Goal: Task Accomplishment & Management: Complete application form

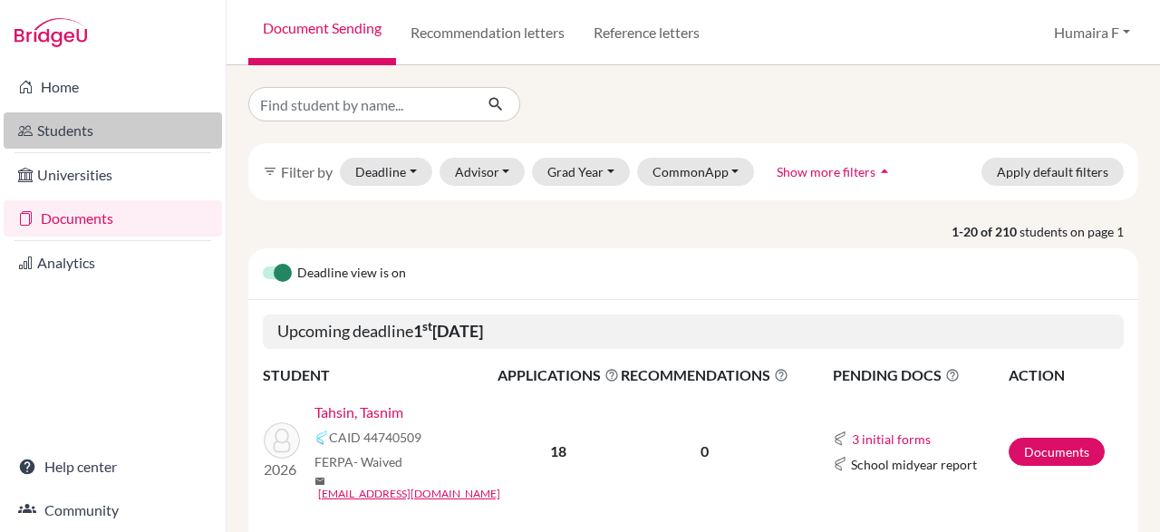
click at [79, 130] on link "Students" at bounding box center [113, 130] width 218 height 36
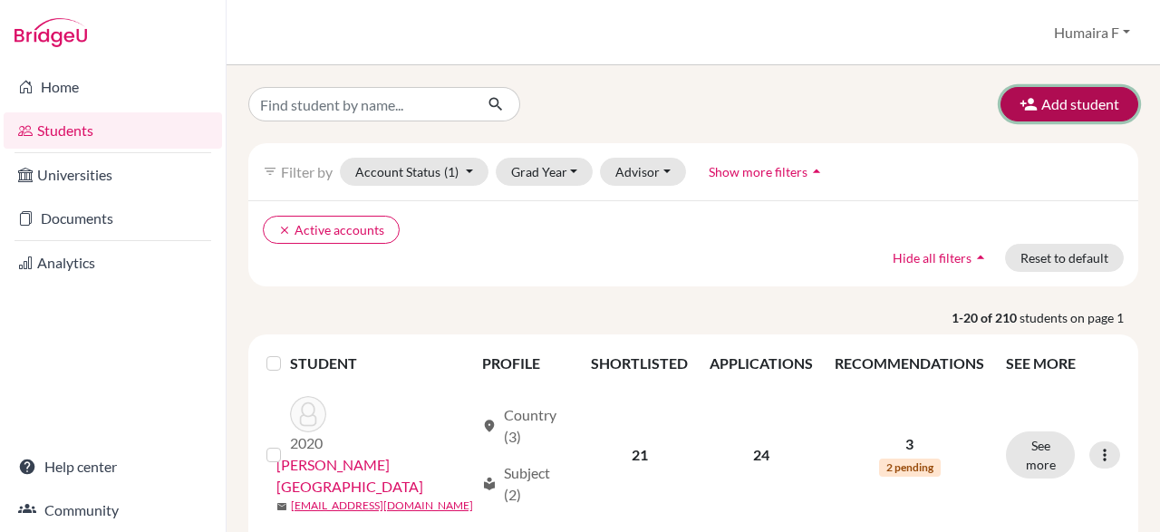
click at [1032, 101] on icon "button" at bounding box center [1028, 104] width 18 height 18
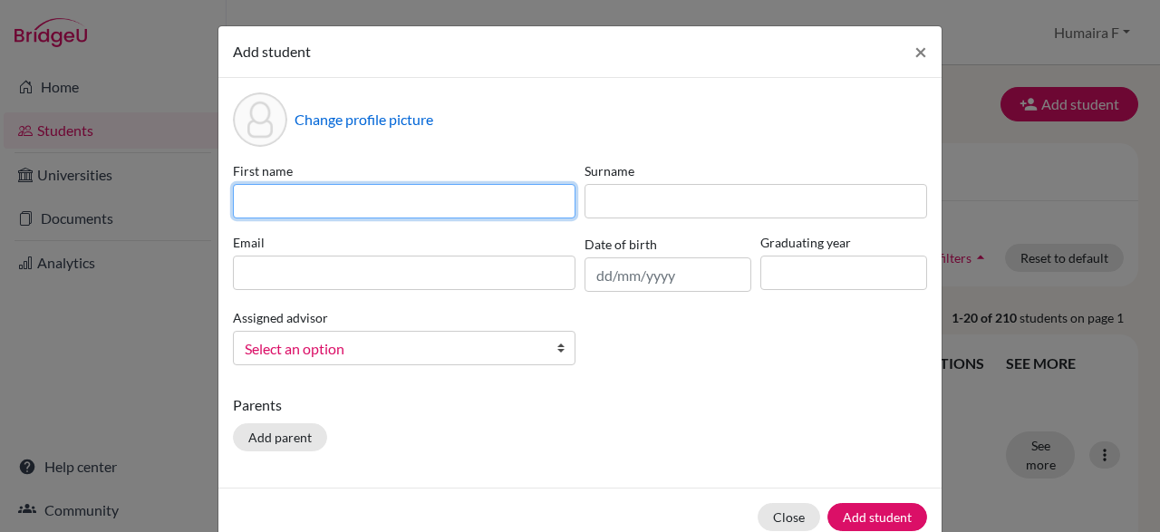
click at [425, 204] on input at bounding box center [404, 201] width 343 height 34
paste input "Mashfia Rahman"
type input "Mashfia Rahman"
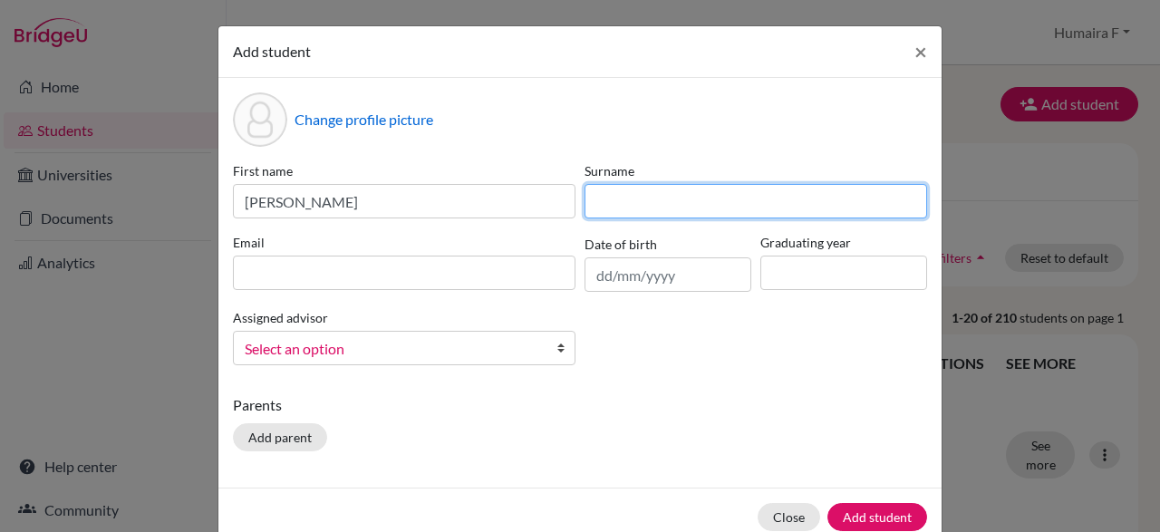
click at [673, 205] on input at bounding box center [755, 201] width 343 height 34
paste input "Nidhi"
type input "Nidhi"
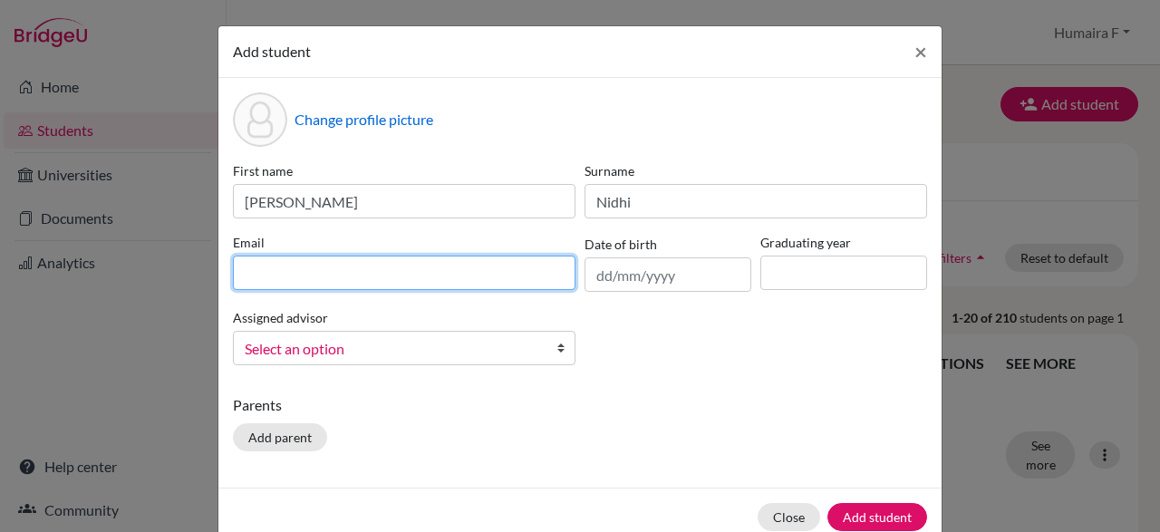
click at [380, 270] on input at bounding box center [404, 273] width 343 height 34
paste input "mashfianidhi28@gmail.com"
type input "mashfianidhi28@gmail.com"
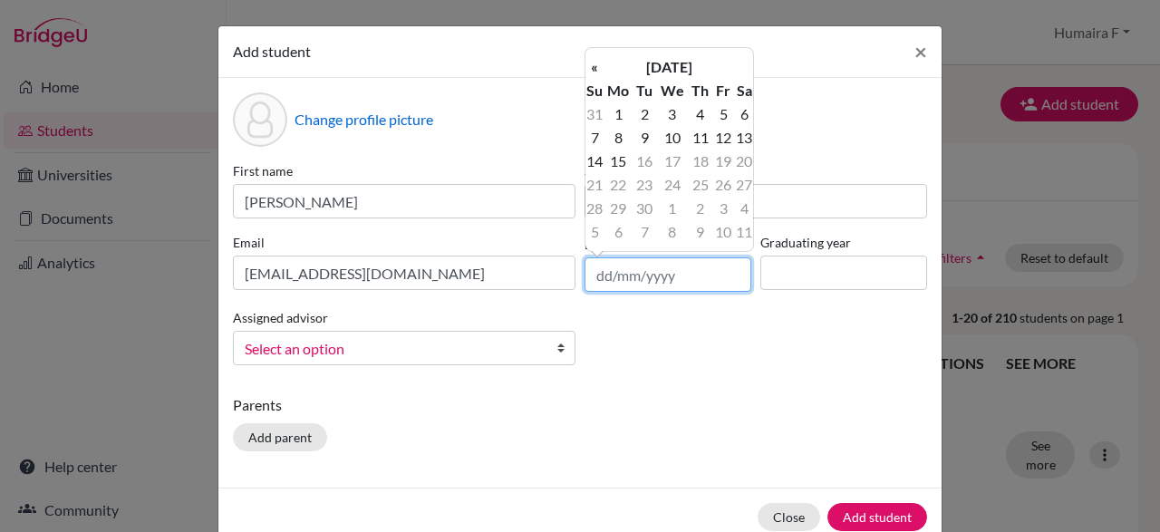
click at [646, 276] on input "text" at bounding box center [667, 274] width 167 height 34
click at [702, 62] on th "September 2025" at bounding box center [669, 67] width 131 height 24
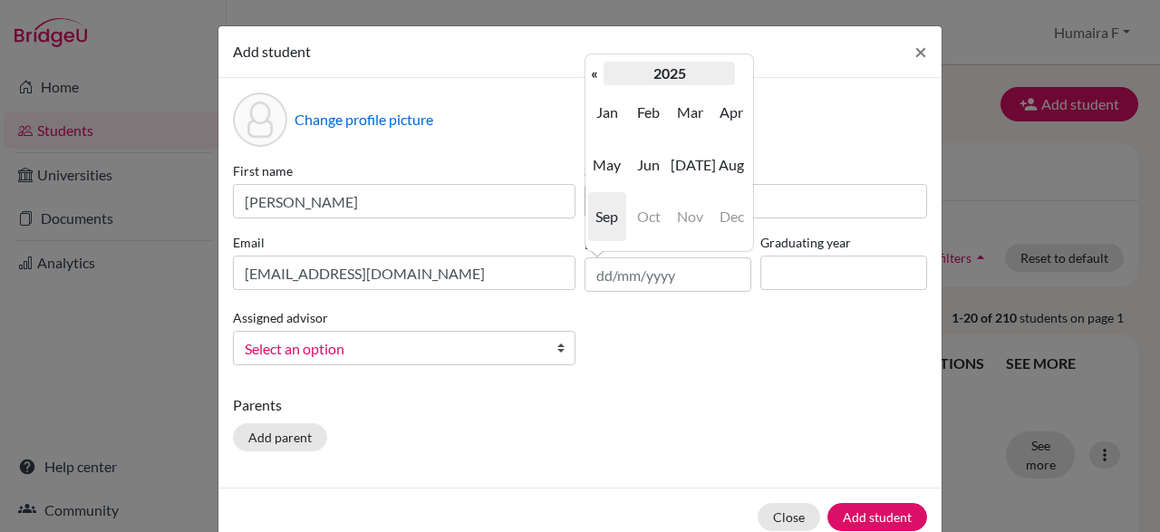
click at [682, 72] on th "2025" at bounding box center [669, 74] width 131 height 24
click at [652, 75] on th "2020-2029" at bounding box center [669, 74] width 131 height 24
click at [652, 75] on th "2000-2090" at bounding box center [669, 74] width 131 height 24
click at [652, 75] on th "2000-2900" at bounding box center [669, 74] width 131 height 24
click at [644, 111] on span "2000" at bounding box center [649, 112] width 38 height 49
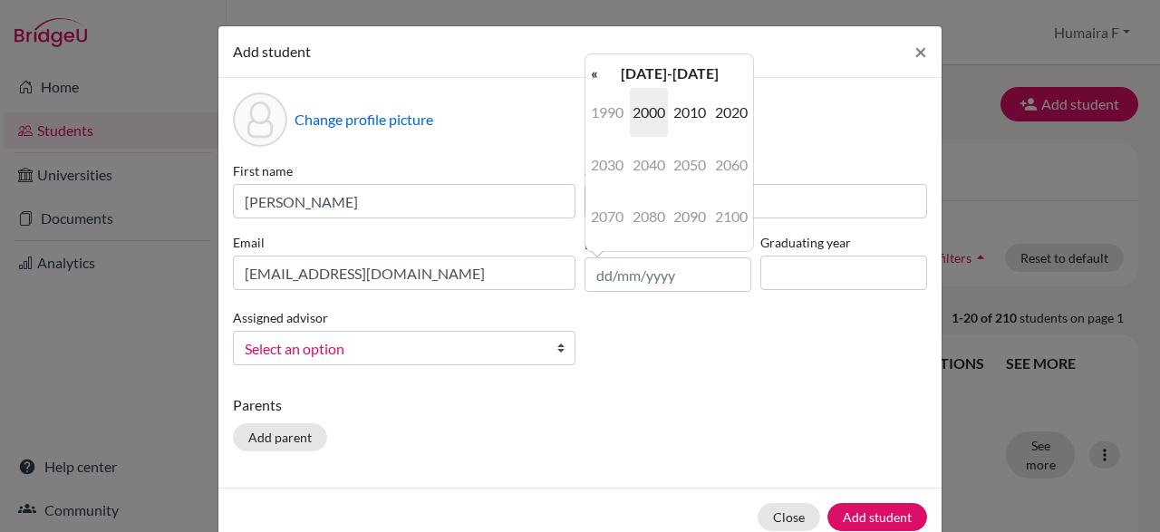
click at [644, 111] on span "2000" at bounding box center [649, 112] width 38 height 49
click at [609, 220] on span "2007" at bounding box center [607, 216] width 38 height 49
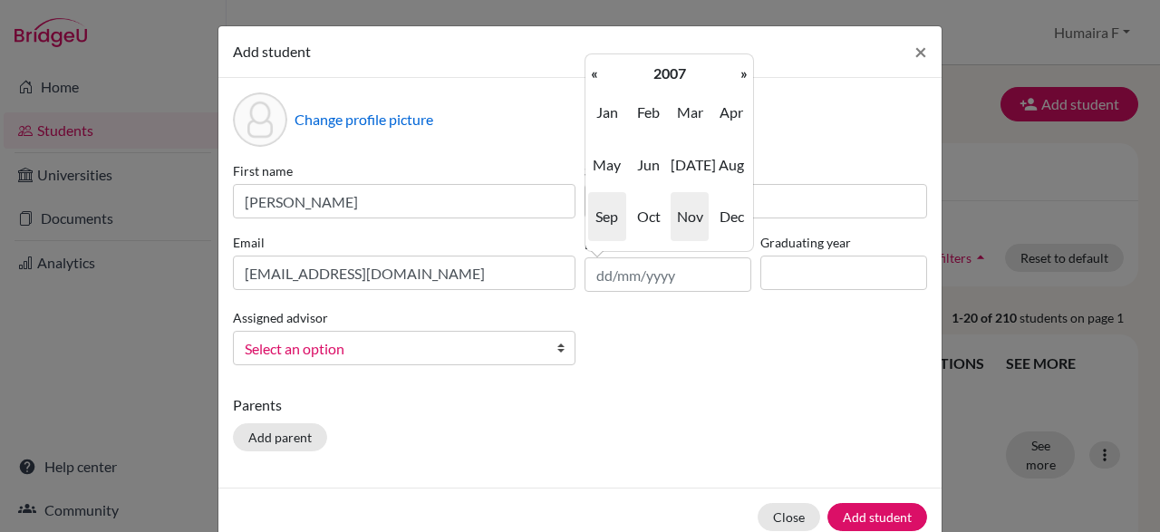
click at [689, 220] on span "Nov" at bounding box center [690, 216] width 38 height 49
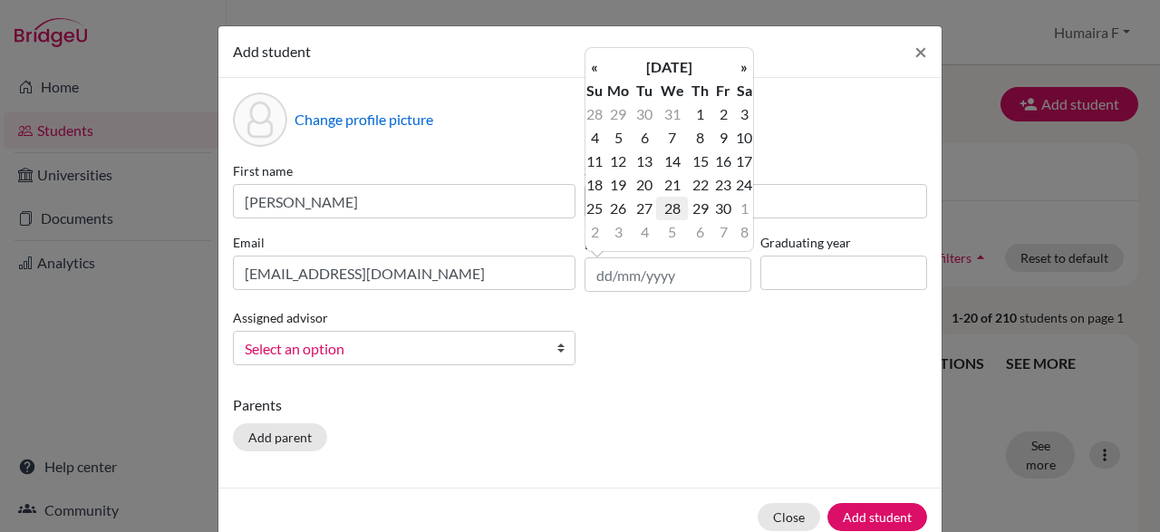
click at [671, 213] on td "28" at bounding box center [672, 209] width 32 height 24
type input "28/11/2007"
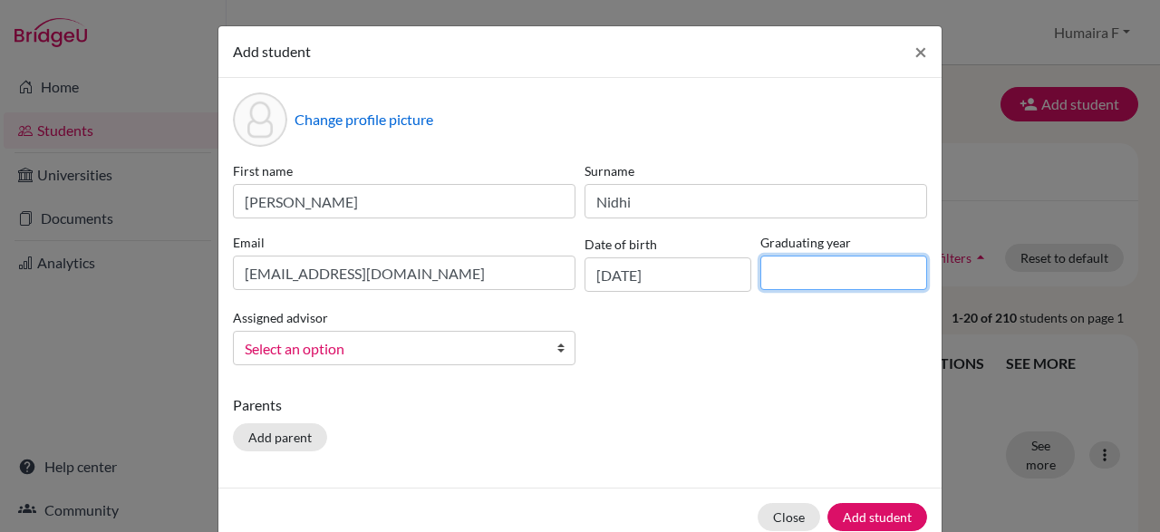
click at [786, 269] on input at bounding box center [843, 273] width 167 height 34
type input "2026"
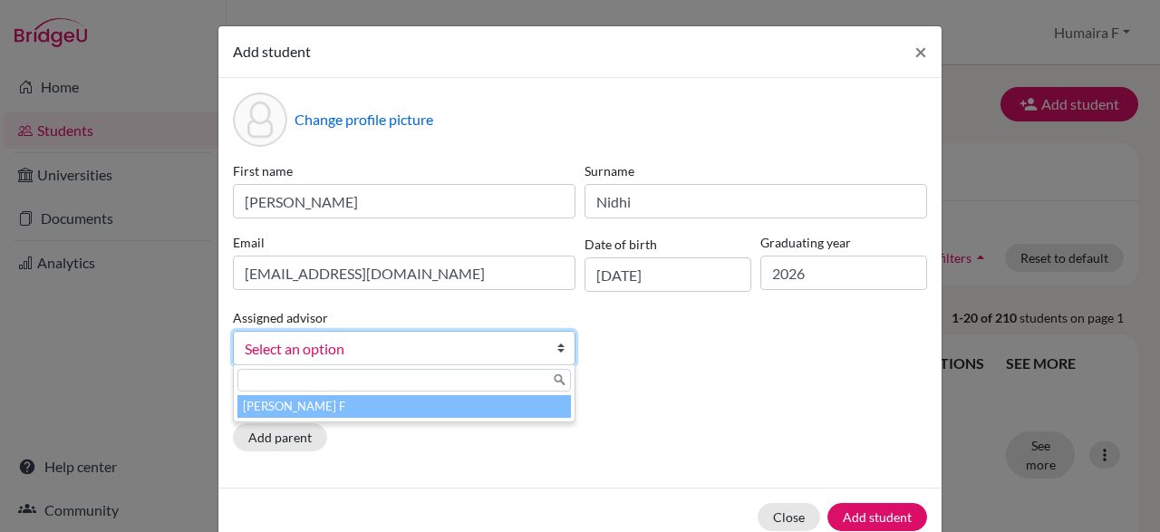
click at [559, 345] on b at bounding box center [565, 348] width 18 height 33
click at [539, 407] on li "Jalil, Humaira F" at bounding box center [403, 406] width 333 height 23
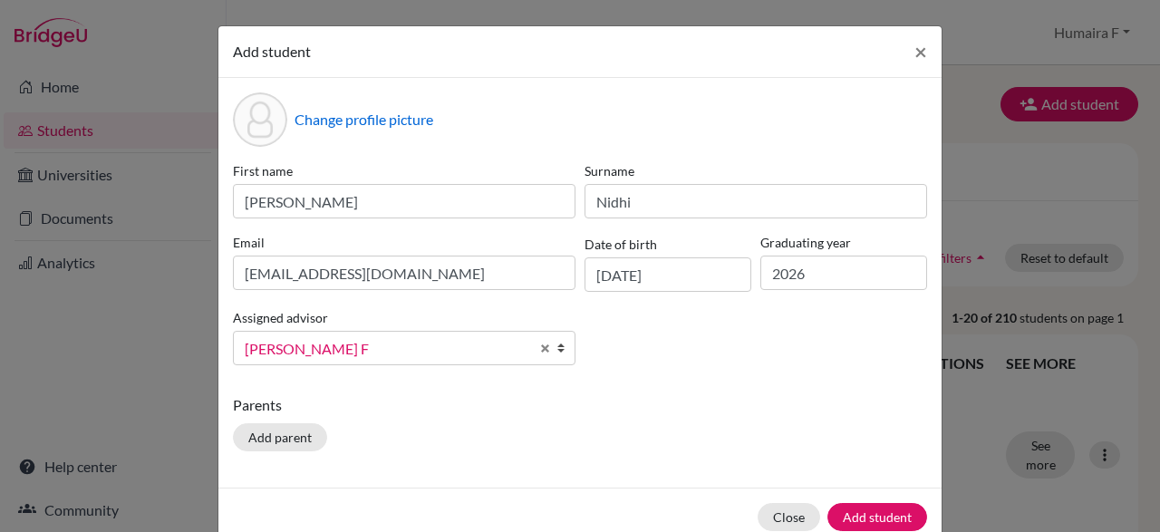
scroll to position [37, 0]
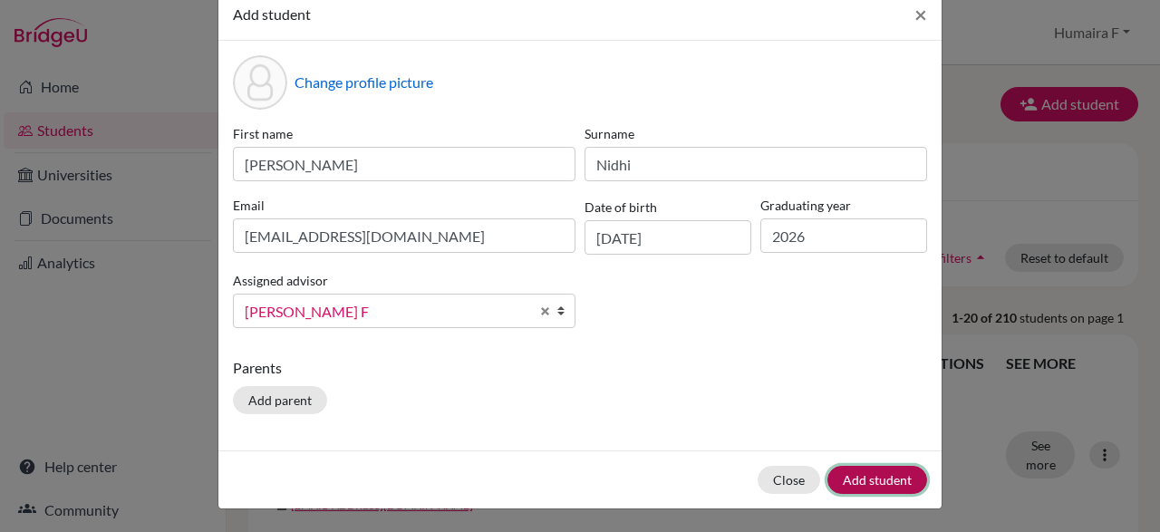
click at [865, 478] on button "Add student" at bounding box center [877, 480] width 100 height 28
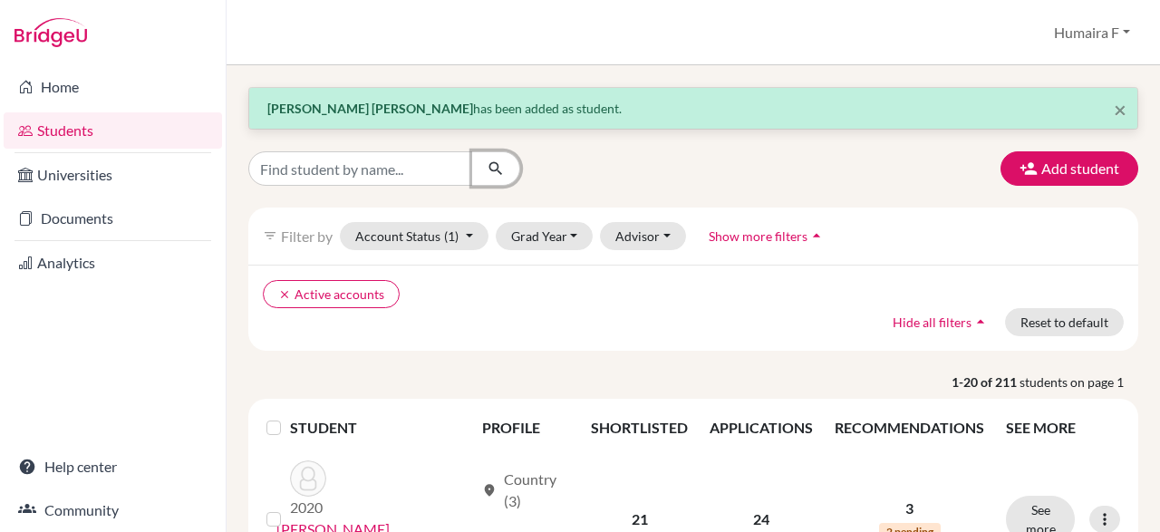
click at [488, 164] on icon "submit" at bounding box center [496, 168] width 18 height 18
click at [407, 179] on input "Find student by name..." at bounding box center [360, 168] width 225 height 34
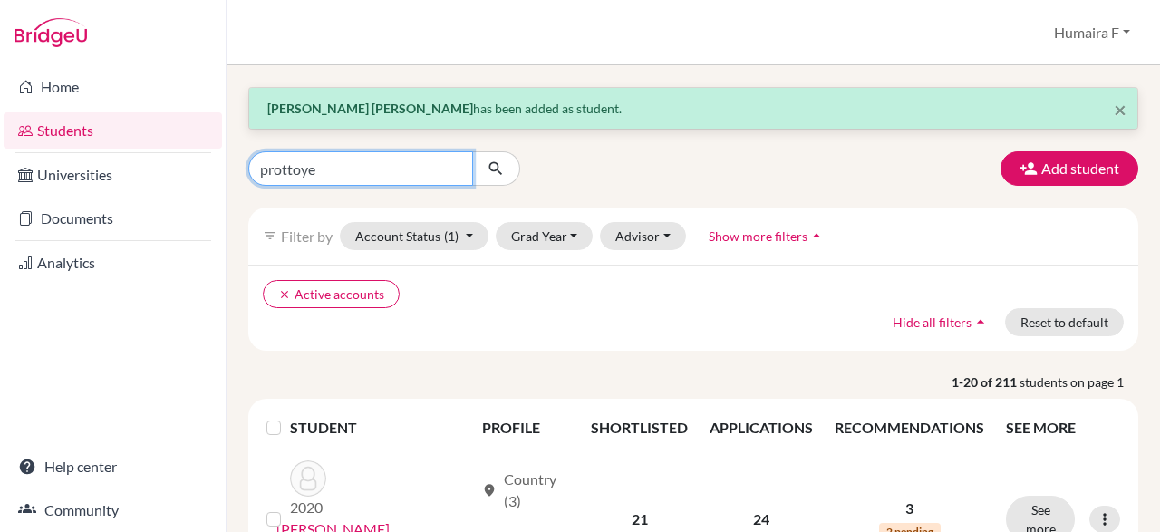
type input "prottoyee"
click button "submit" at bounding box center [496, 168] width 48 height 34
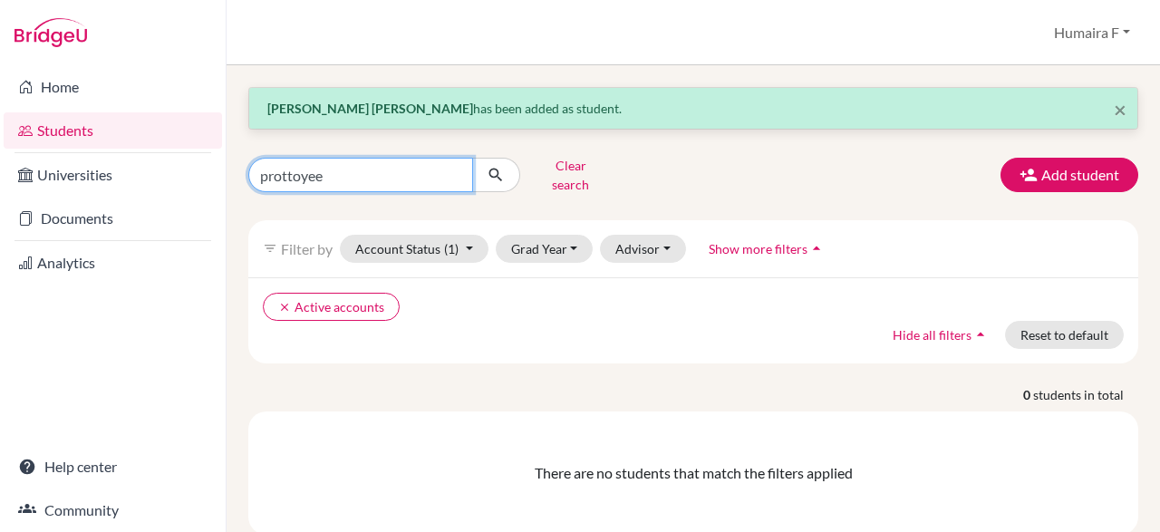
click at [343, 175] on input "prottoyee" at bounding box center [360, 175] width 225 height 34
type input "prottoye"
click button "submit" at bounding box center [496, 175] width 48 height 34
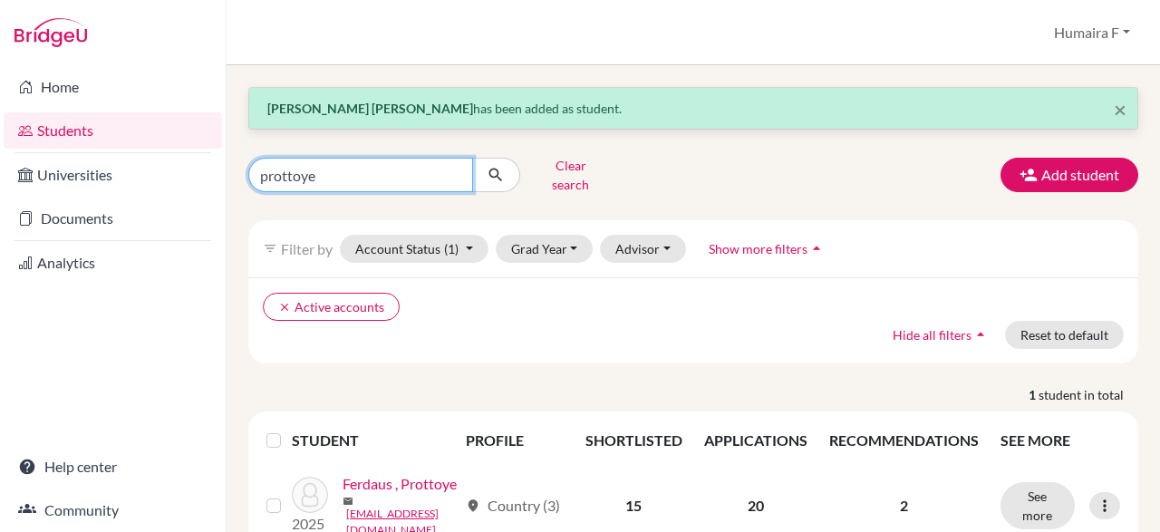
click at [322, 172] on input "prottoye" at bounding box center [360, 175] width 225 height 34
type input "prottoyyee"
click button "submit" at bounding box center [496, 175] width 48 height 34
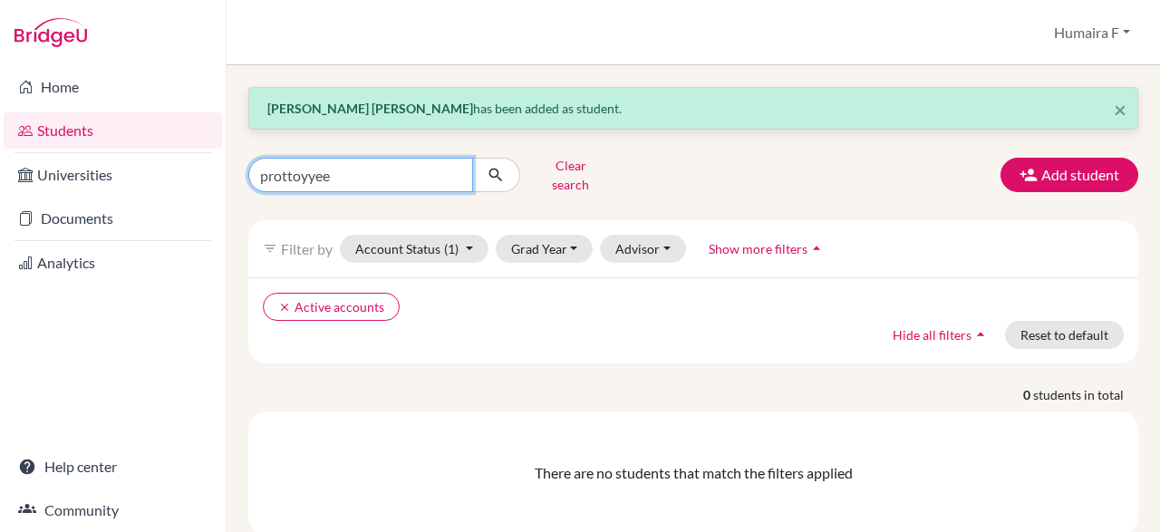
drag, startPoint x: 353, startPoint y: 171, endPoint x: 130, endPoint y: 148, distance: 225.1
click at [248, 158] on input "prottoyyee" at bounding box center [360, 175] width 225 height 34
type input "ferdous"
click button "submit" at bounding box center [496, 175] width 48 height 34
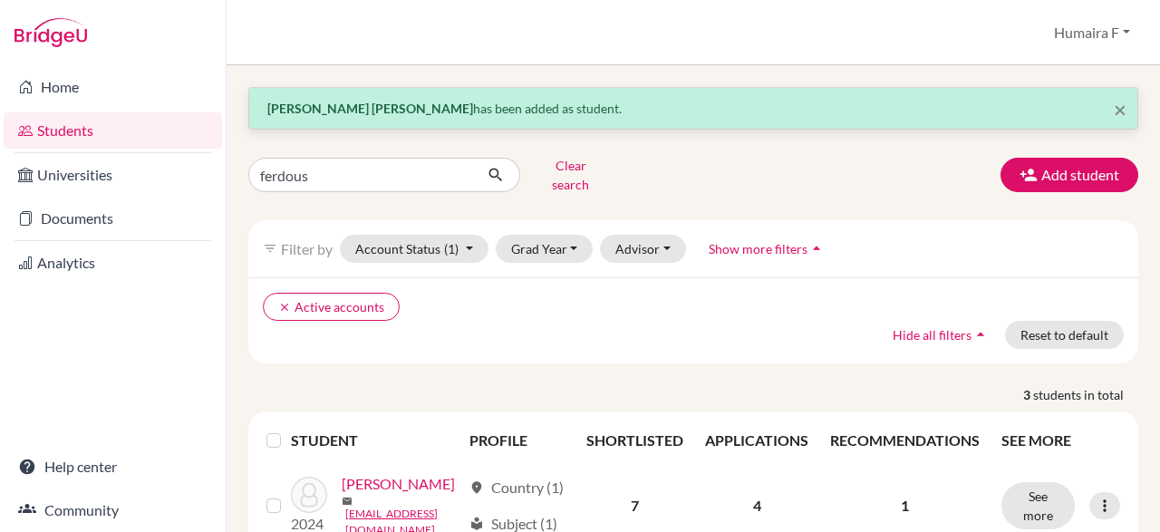
click at [351, 150] on div "× Mashfia Rahman Nidhi has been added as student. ferdous Clear search Add stud…" at bounding box center [693, 419] width 890 height 665
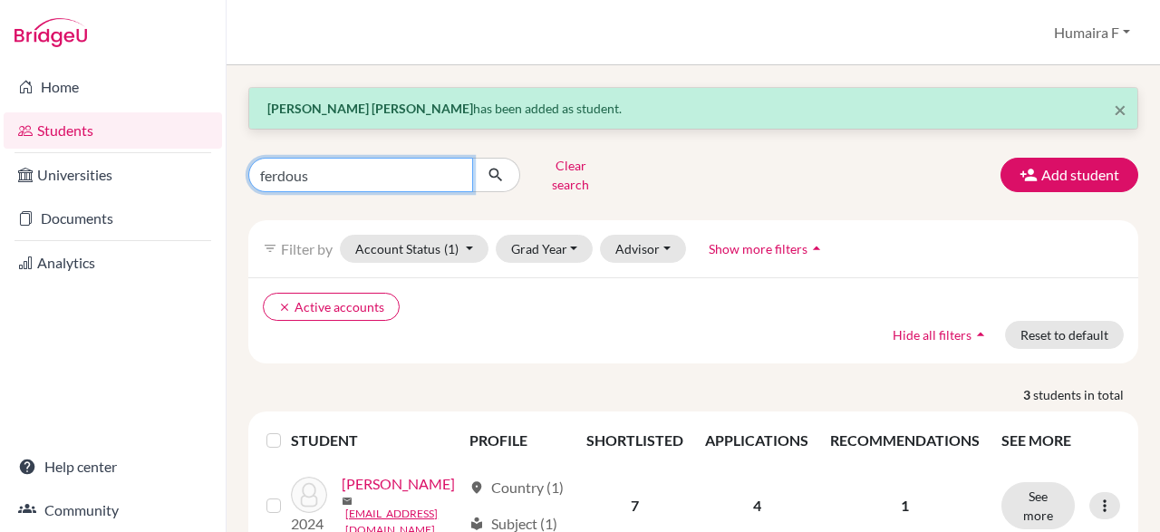
click at [338, 178] on input "ferdous" at bounding box center [360, 175] width 225 height 34
type input "ferdaus"
click button "submit" at bounding box center [496, 175] width 48 height 34
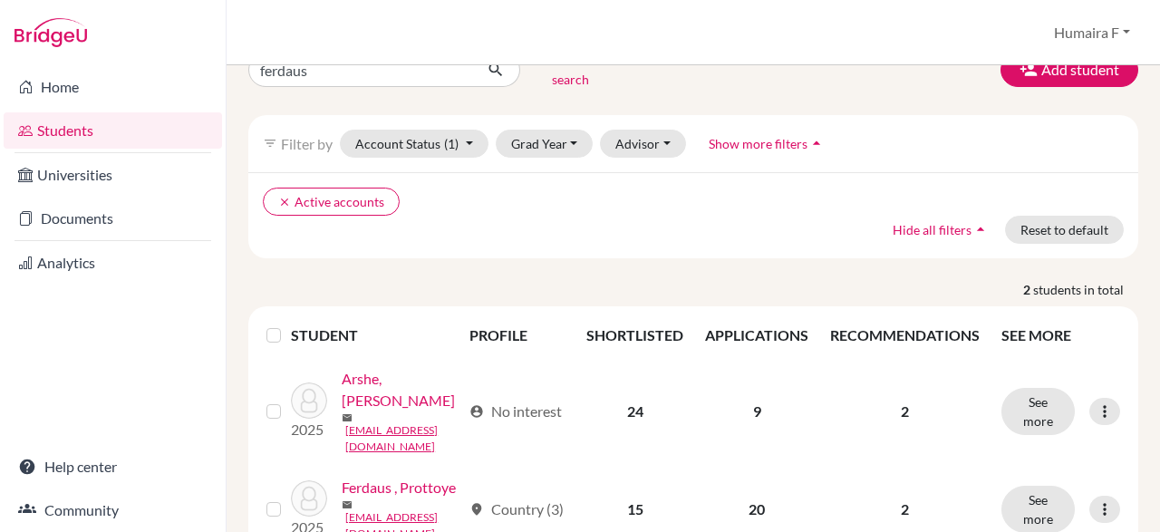
scroll to position [176, 0]
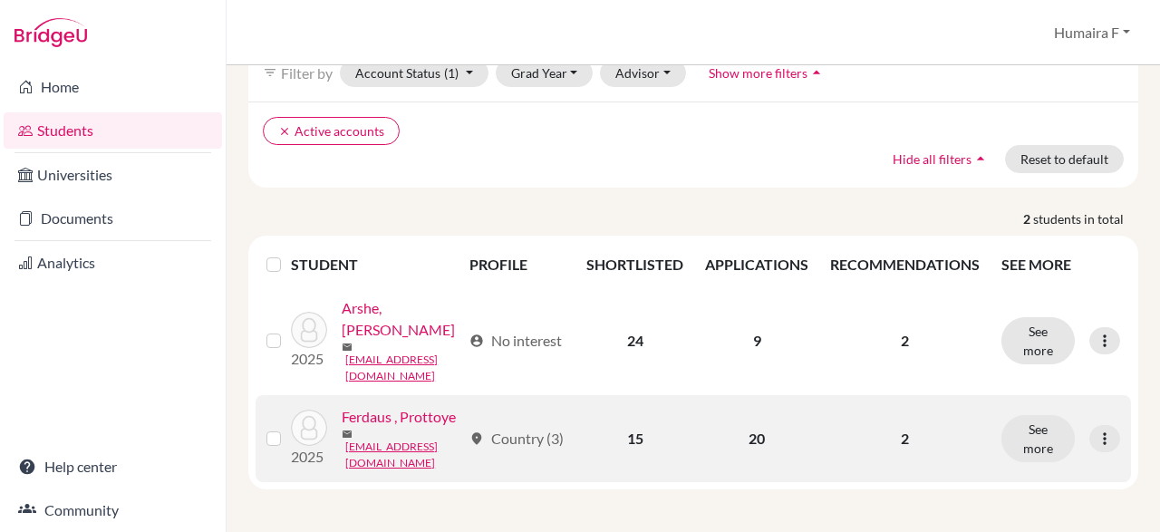
click at [364, 428] on link "Ferdaus , Prottoye" at bounding box center [399, 417] width 114 height 22
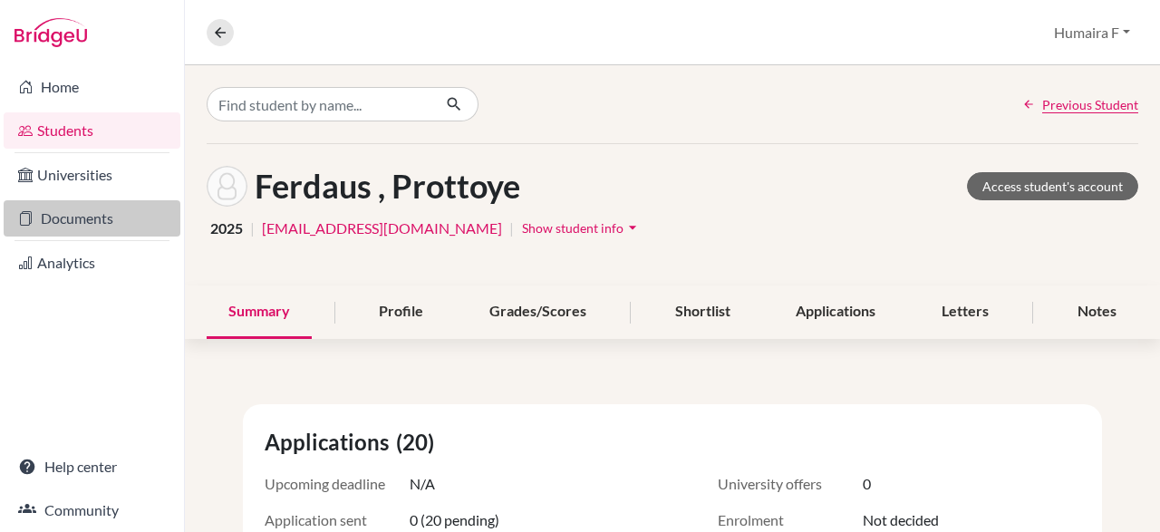
click at [112, 217] on link "Documents" at bounding box center [92, 218] width 177 height 36
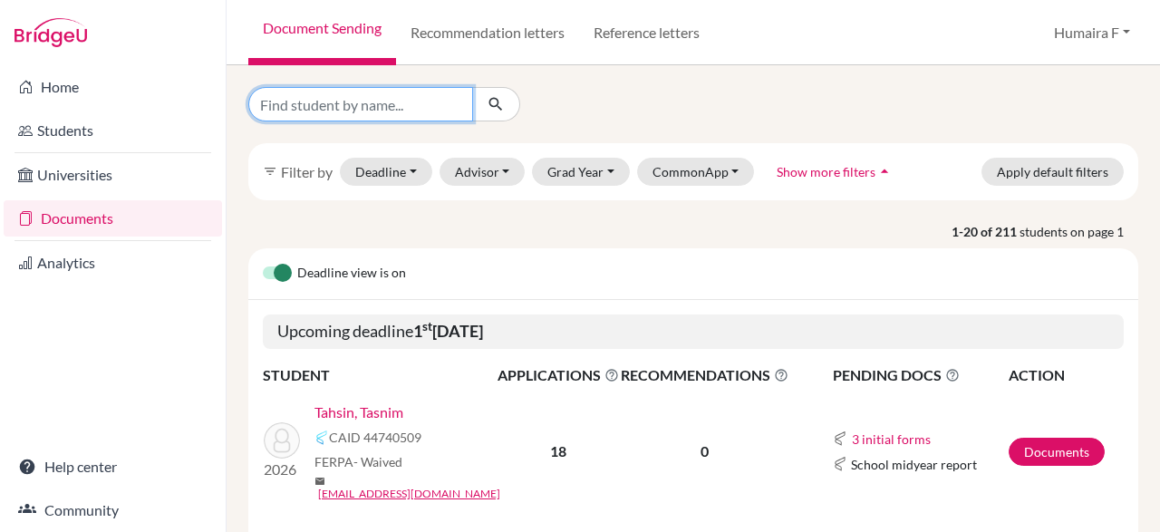
click at [313, 108] on input "Find student by name..." at bounding box center [360, 104] width 225 height 34
type input "ferdaus"
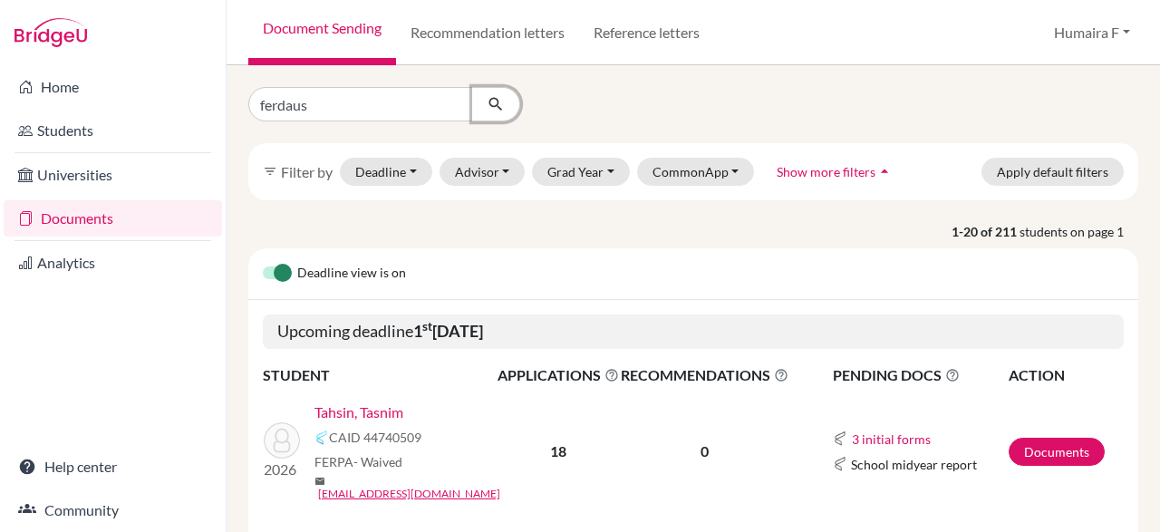
click at [490, 102] on icon "submit" at bounding box center [496, 104] width 18 height 18
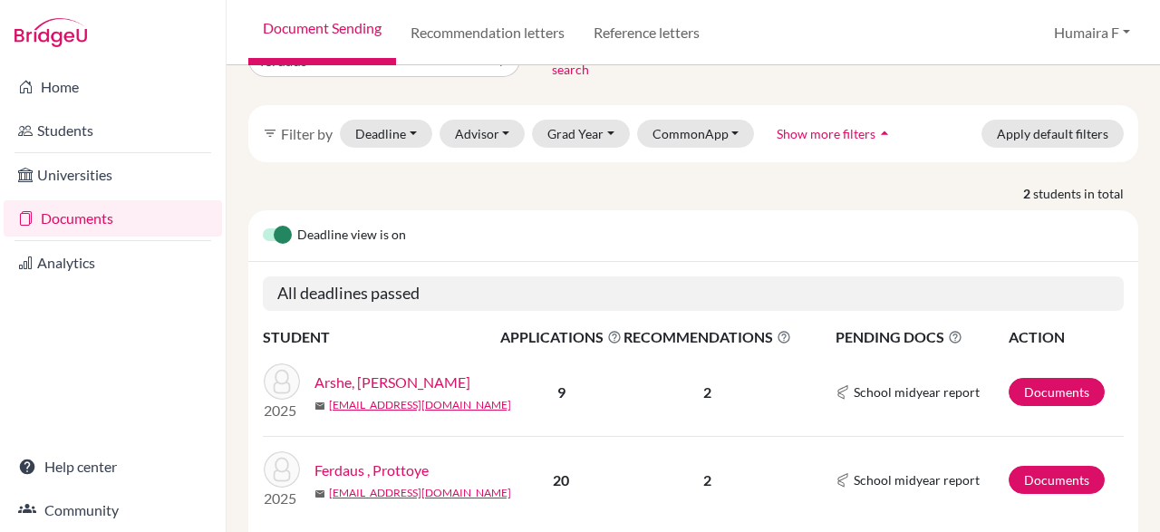
scroll to position [100, 0]
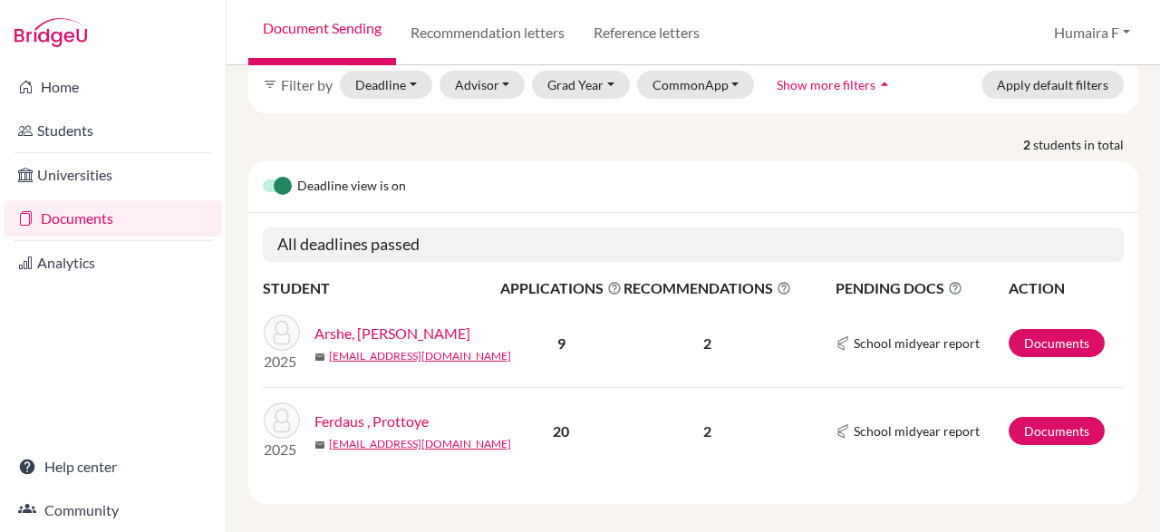
click at [429, 411] on link "Ferdaus , Prottoye" at bounding box center [371, 422] width 114 height 22
